Goal: Information Seeking & Learning: Learn about a topic

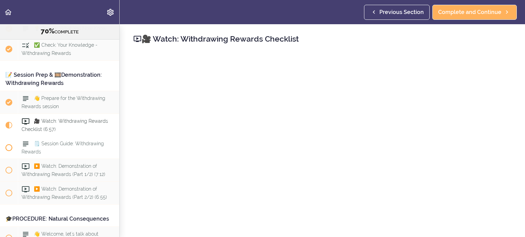
scroll to position [3465, 0]
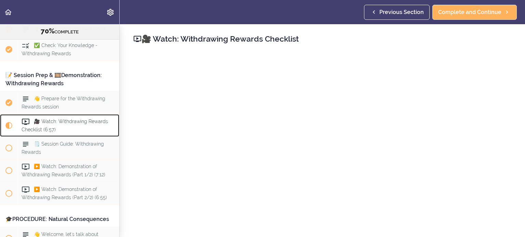
click at [71, 114] on div "🎥 Watch: Withdrawing Rewards Checklist (6:57)" at bounding box center [68, 125] width 101 height 23
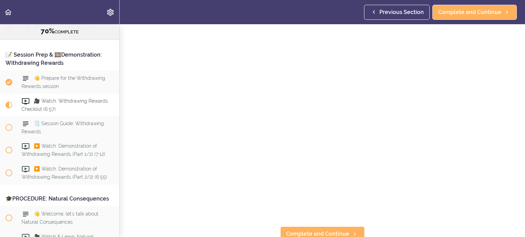
scroll to position [52, 0]
click at [316, 233] on span "Complete and Continue" at bounding box center [317, 234] width 63 height 8
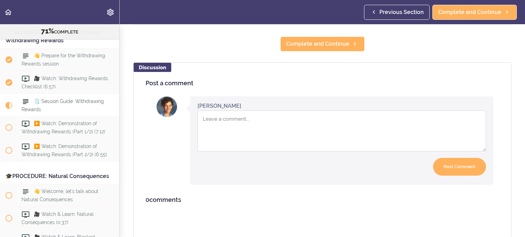
scroll to position [379, 0]
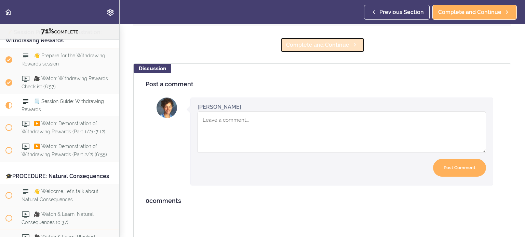
click at [320, 47] on span "Complete and Continue" at bounding box center [317, 45] width 63 height 8
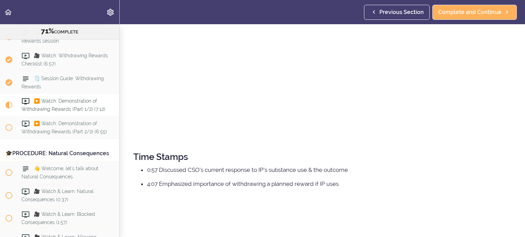
scroll to position [195, 0]
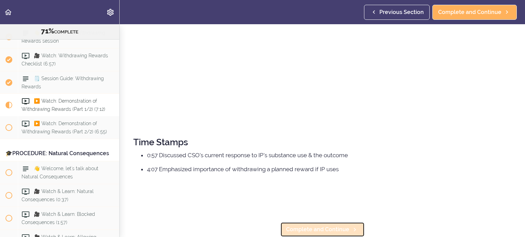
click at [334, 231] on span "Complete and Continue" at bounding box center [317, 230] width 63 height 8
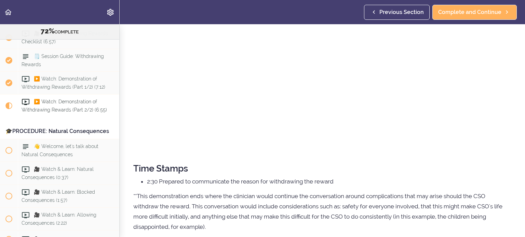
scroll to position [197, 0]
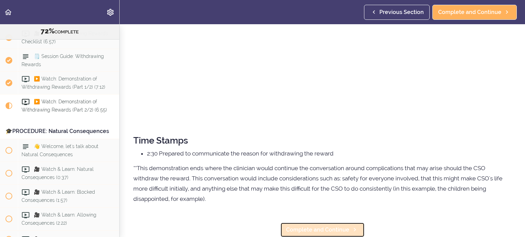
click at [335, 230] on span "Complete and Continue" at bounding box center [317, 230] width 63 height 8
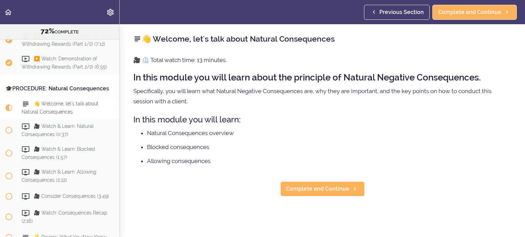
scroll to position [3598, 0]
